Goal: Transaction & Acquisition: Purchase product/service

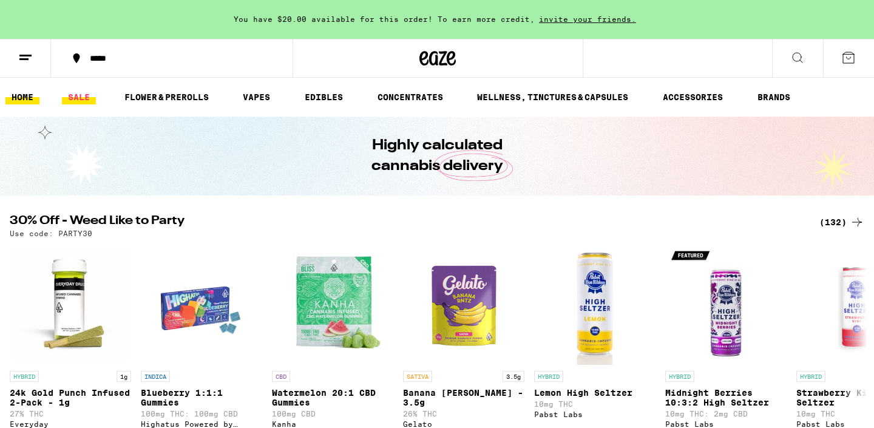
click at [84, 102] on link "SALE" at bounding box center [79, 97] width 34 height 15
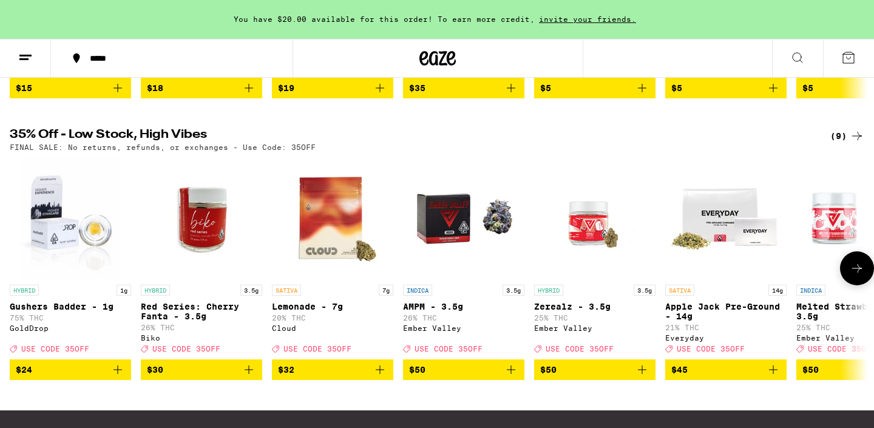
scroll to position [359, 0]
